Goal: Task Accomplishment & Management: Use online tool/utility

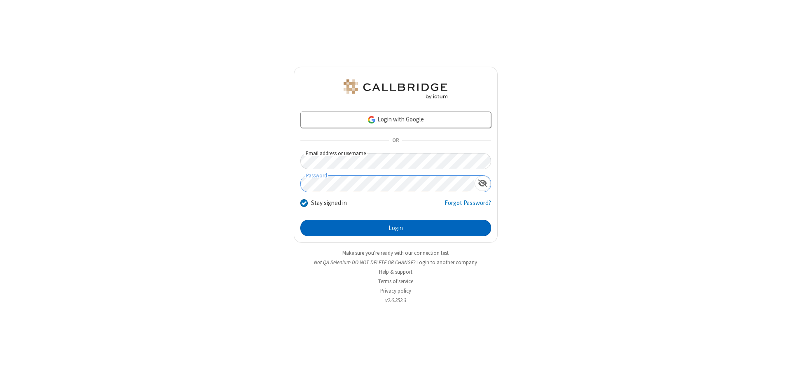
click at [396, 228] on button "Login" at bounding box center [395, 228] width 191 height 16
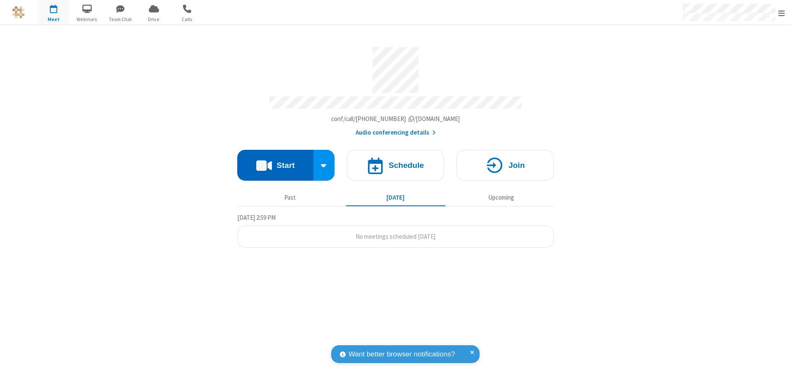
click at [275, 162] on button "Start" at bounding box center [275, 165] width 76 height 31
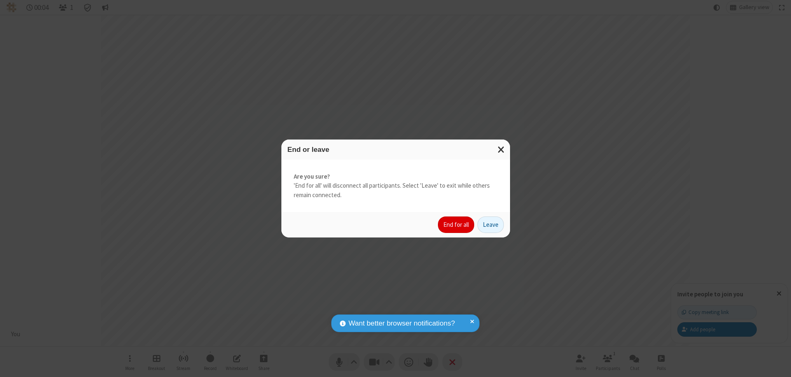
click at [457, 225] on button "End for all" at bounding box center [456, 225] width 36 height 16
